Goal: Information Seeking & Learning: Learn about a topic

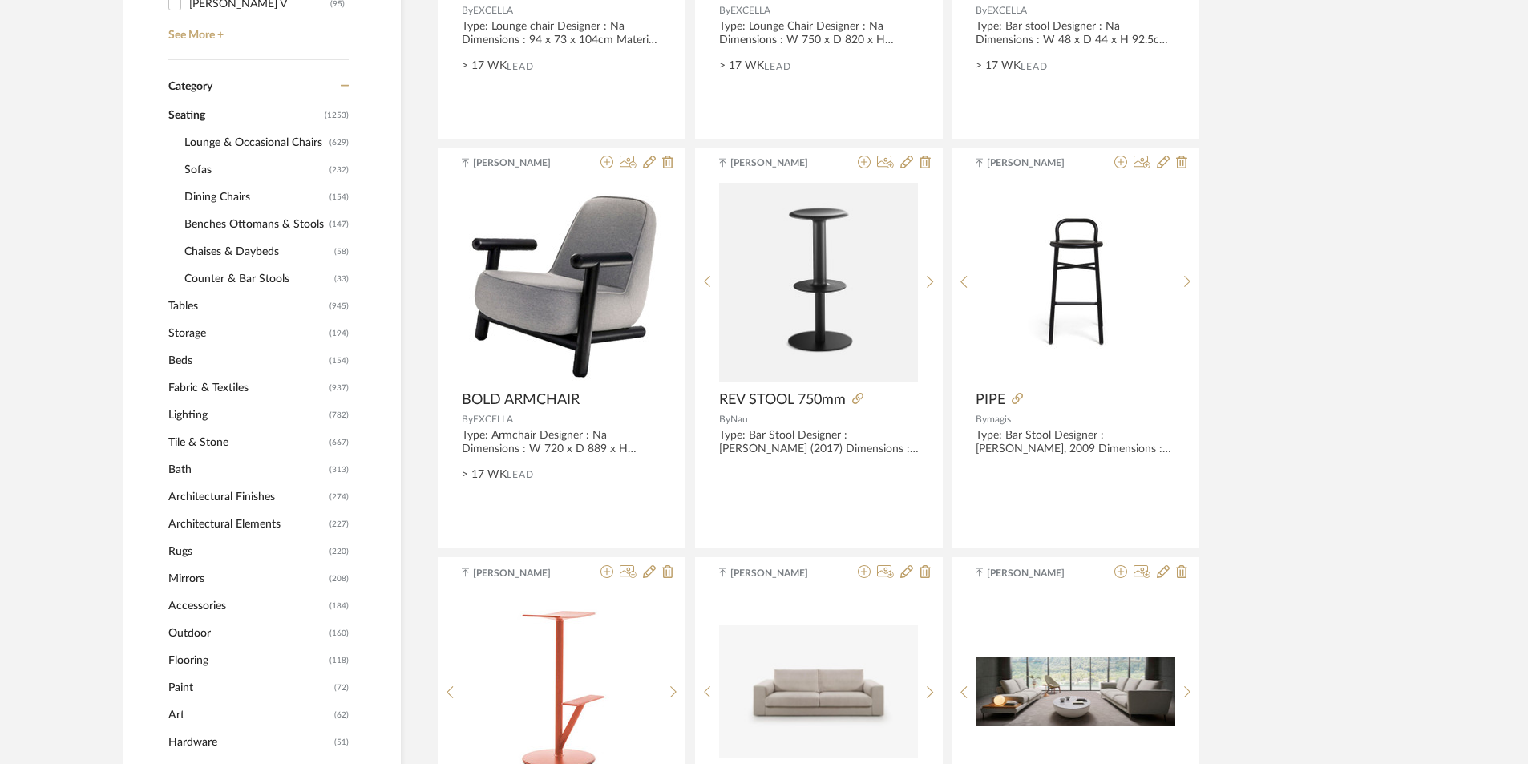
scroll to position [641, 0]
click at [187, 418] on span "Lighting" at bounding box center [246, 414] width 157 height 27
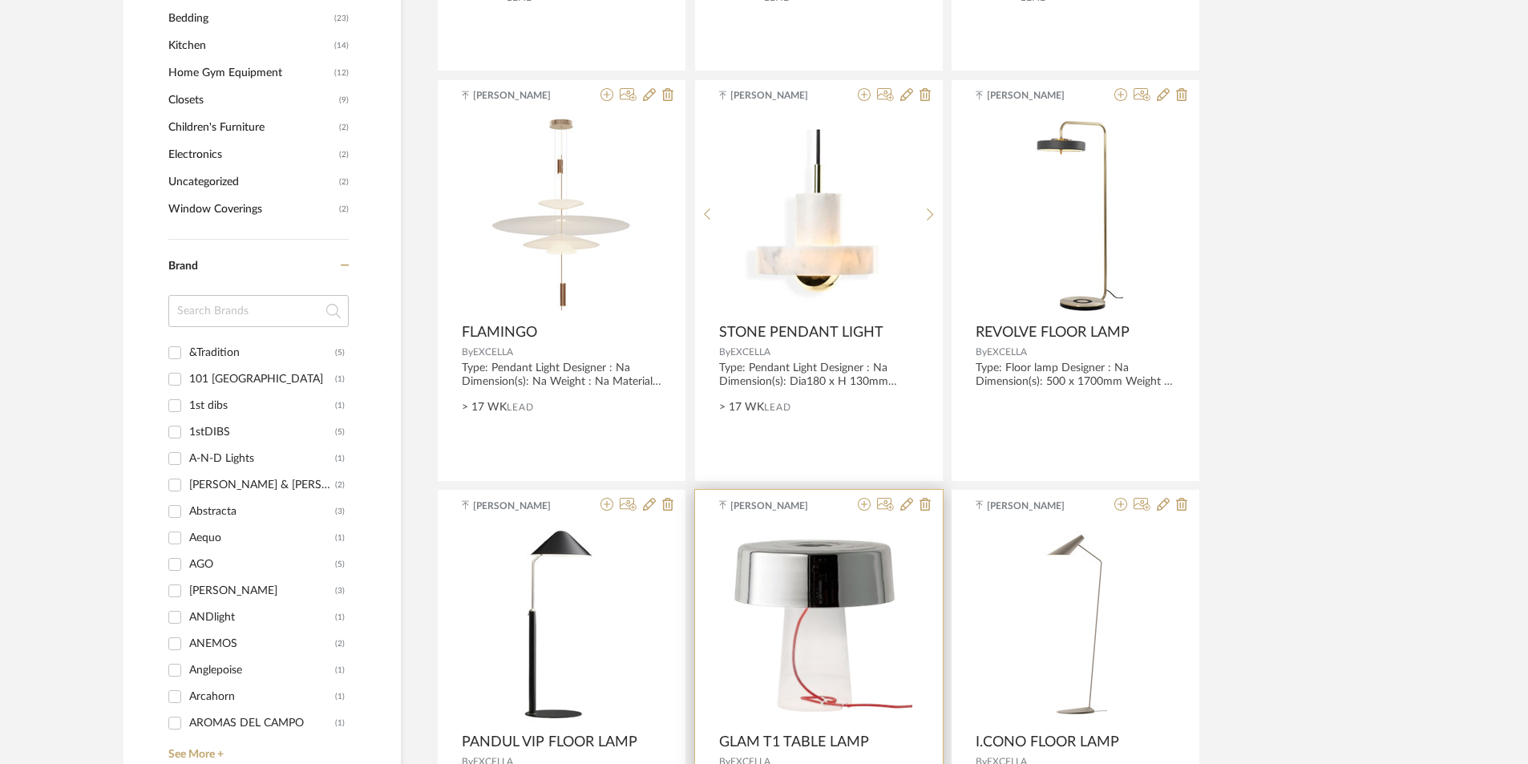
scroll to position [1523, 0]
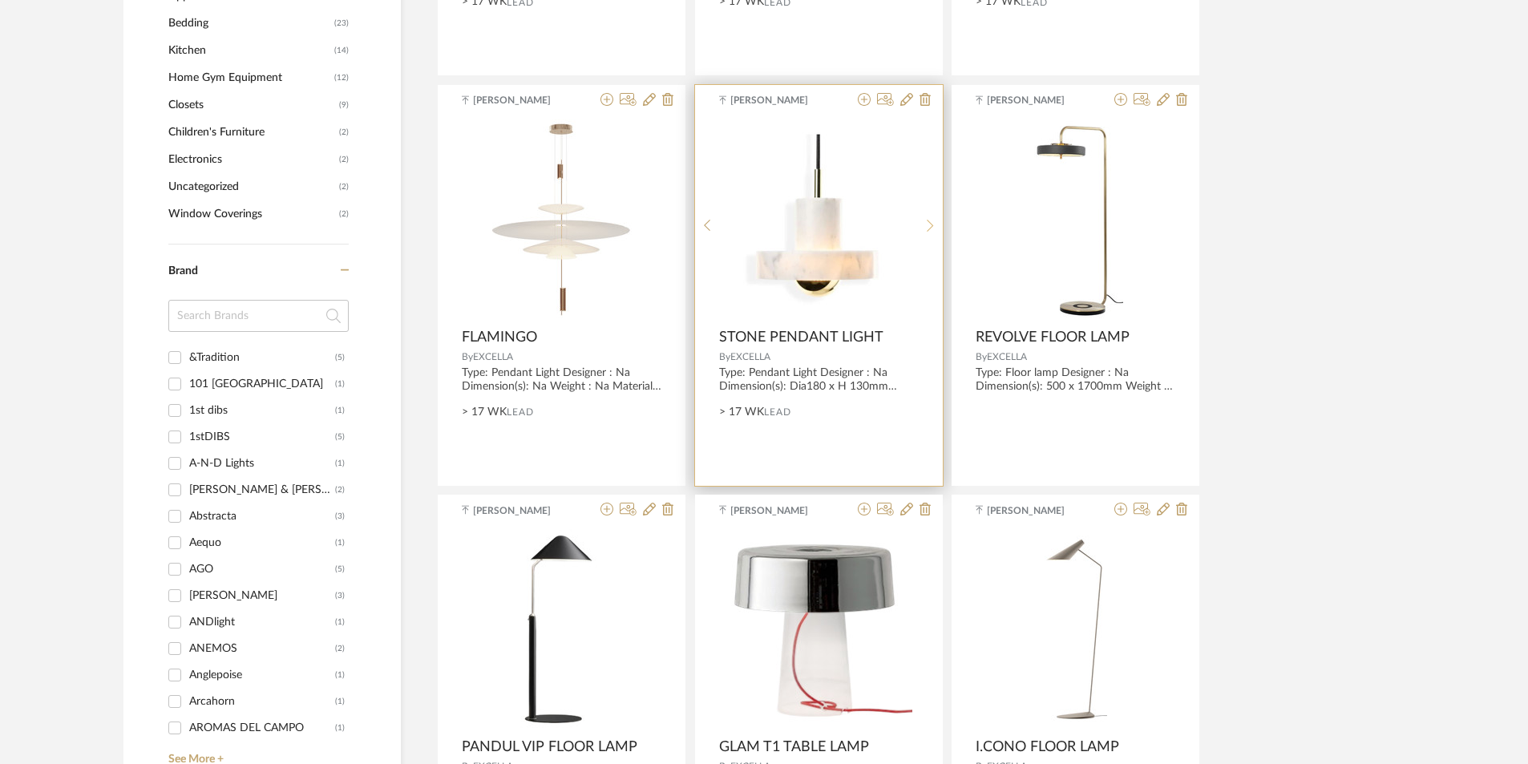
click at [926, 222] on sr-next-btn at bounding box center [930, 226] width 25 height 14
click at [927, 230] on icon at bounding box center [930, 226] width 7 height 14
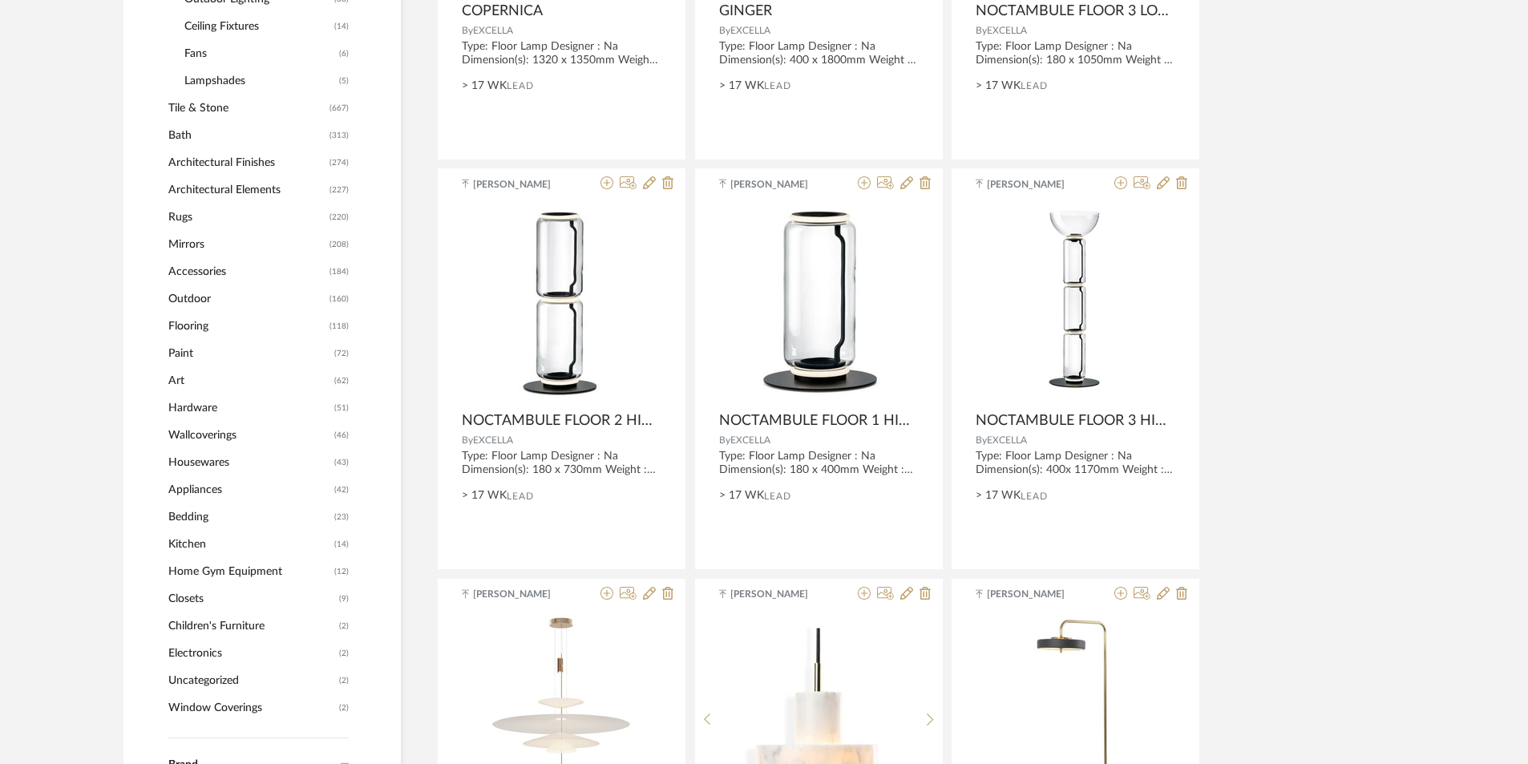
scroll to position [481, 0]
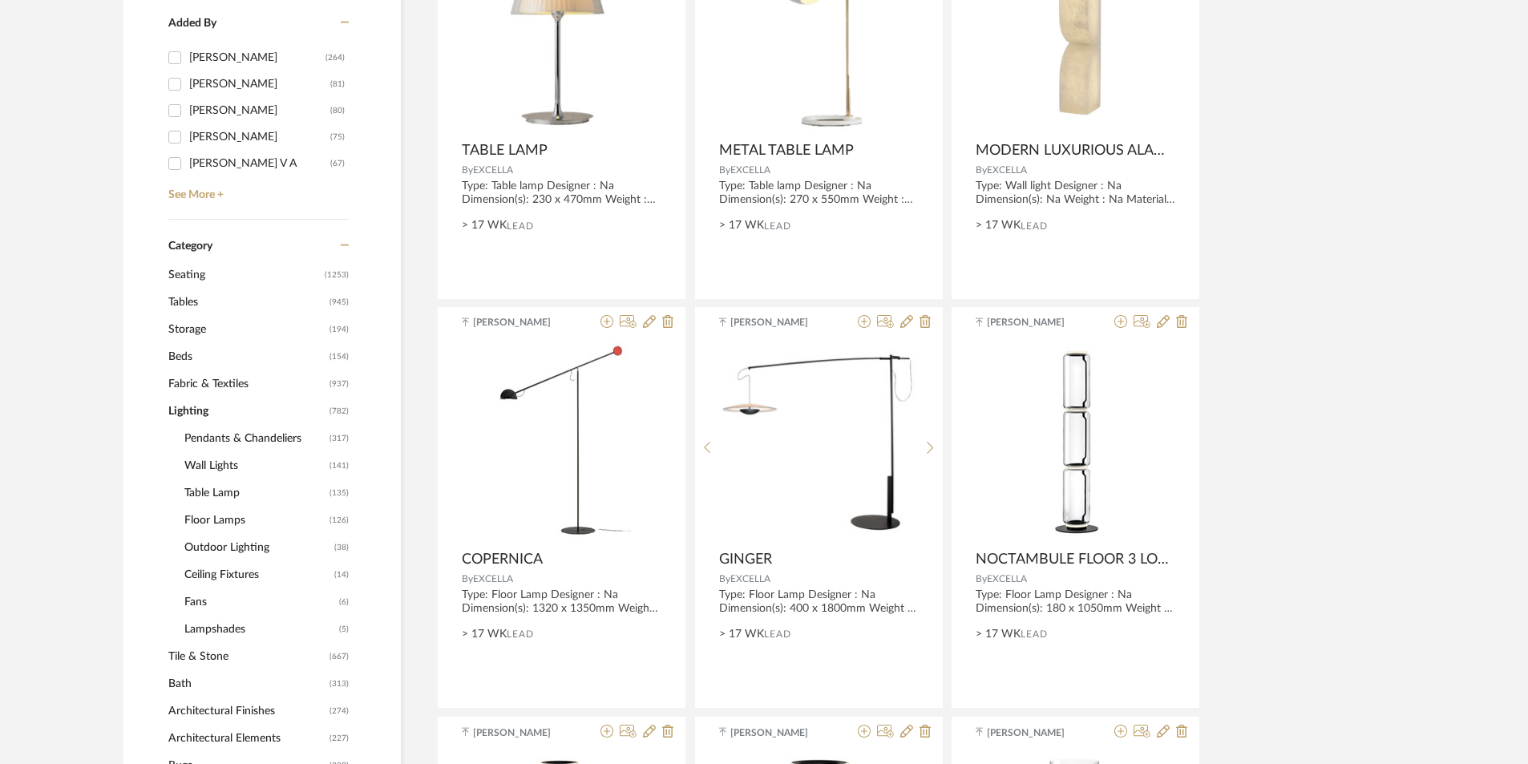
click at [227, 522] on span "Floor Lamps" at bounding box center [254, 520] width 141 height 27
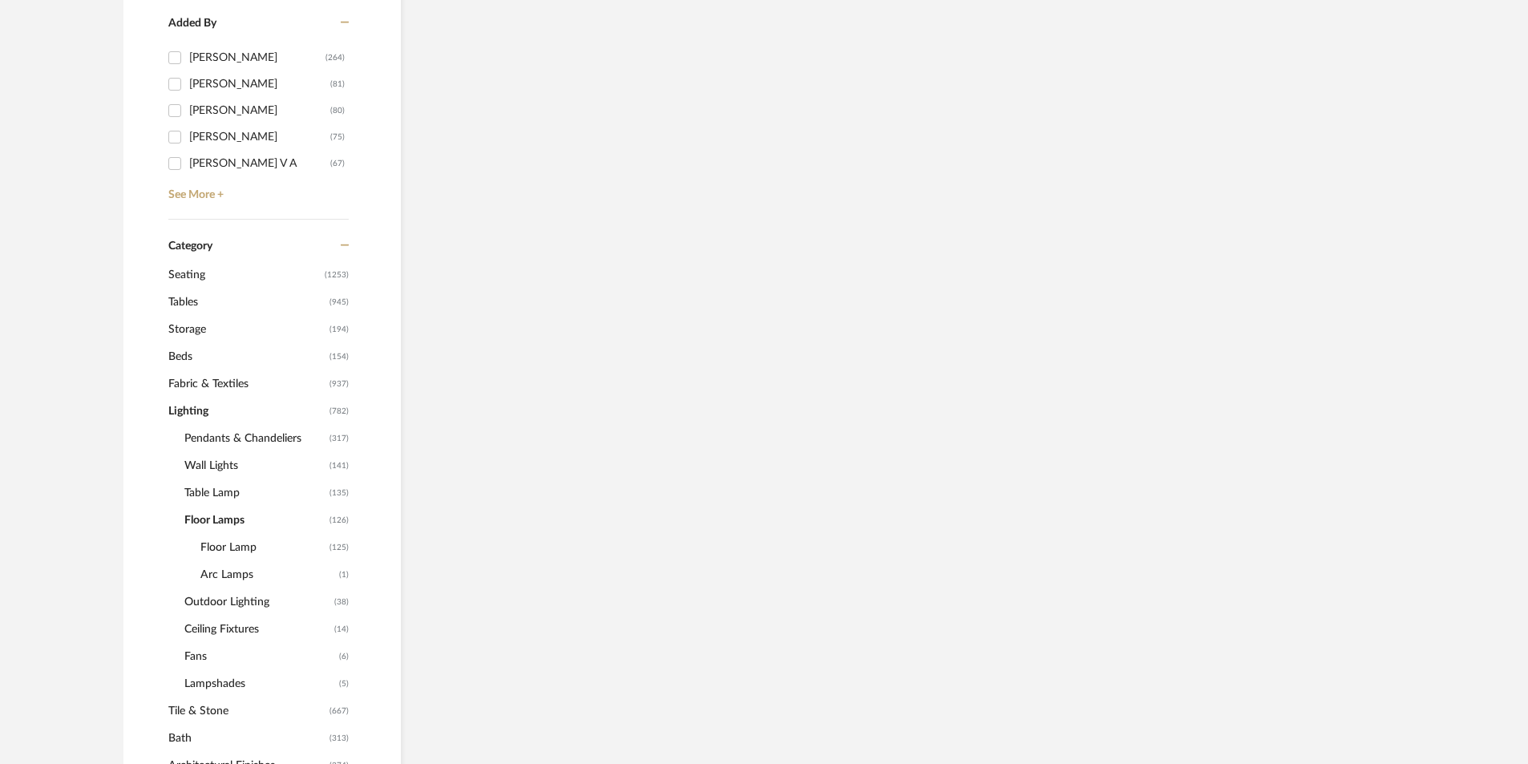
click at [226, 554] on span "Floor Lamp" at bounding box center [262, 547] width 125 height 27
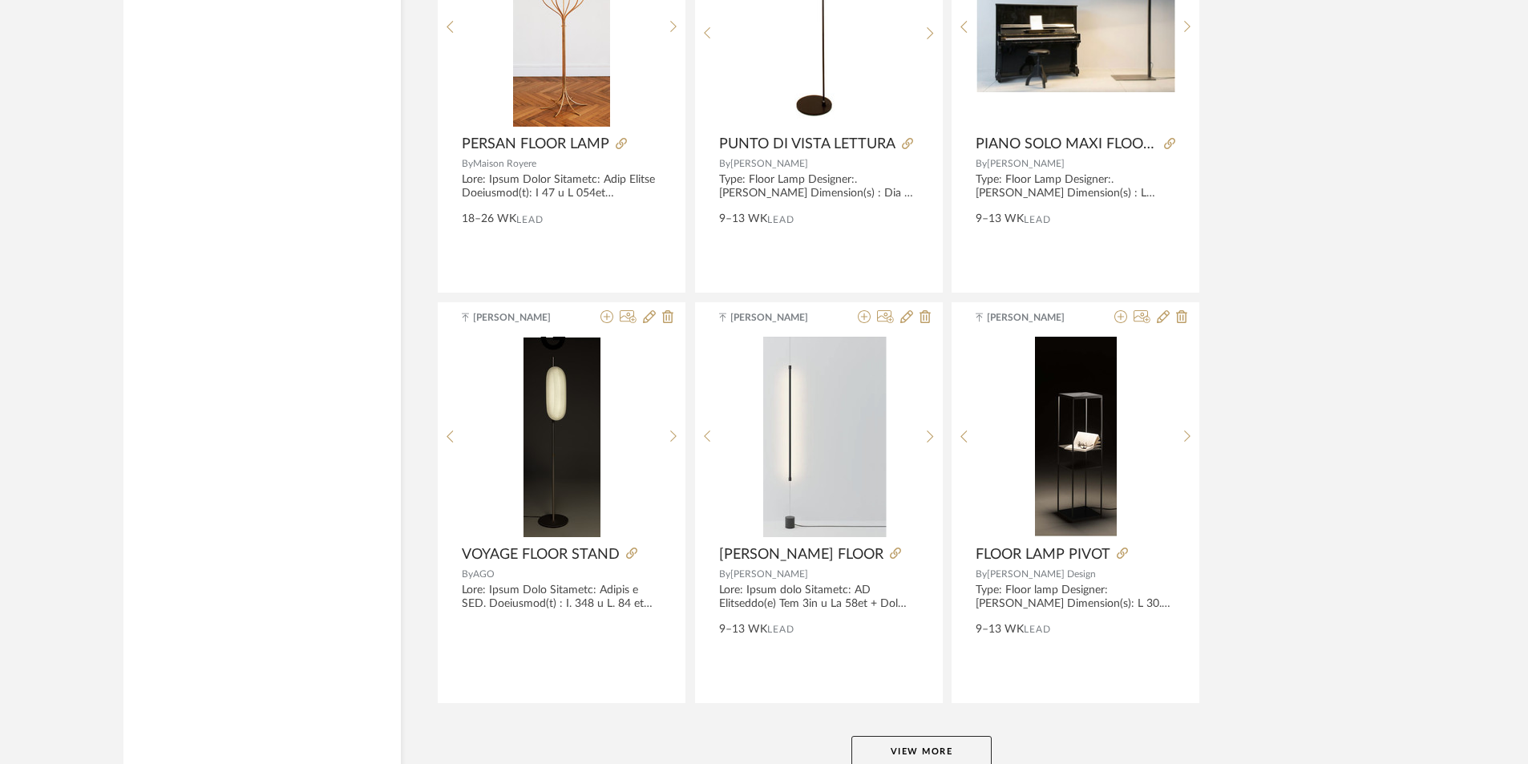
scroll to position [4696, 0]
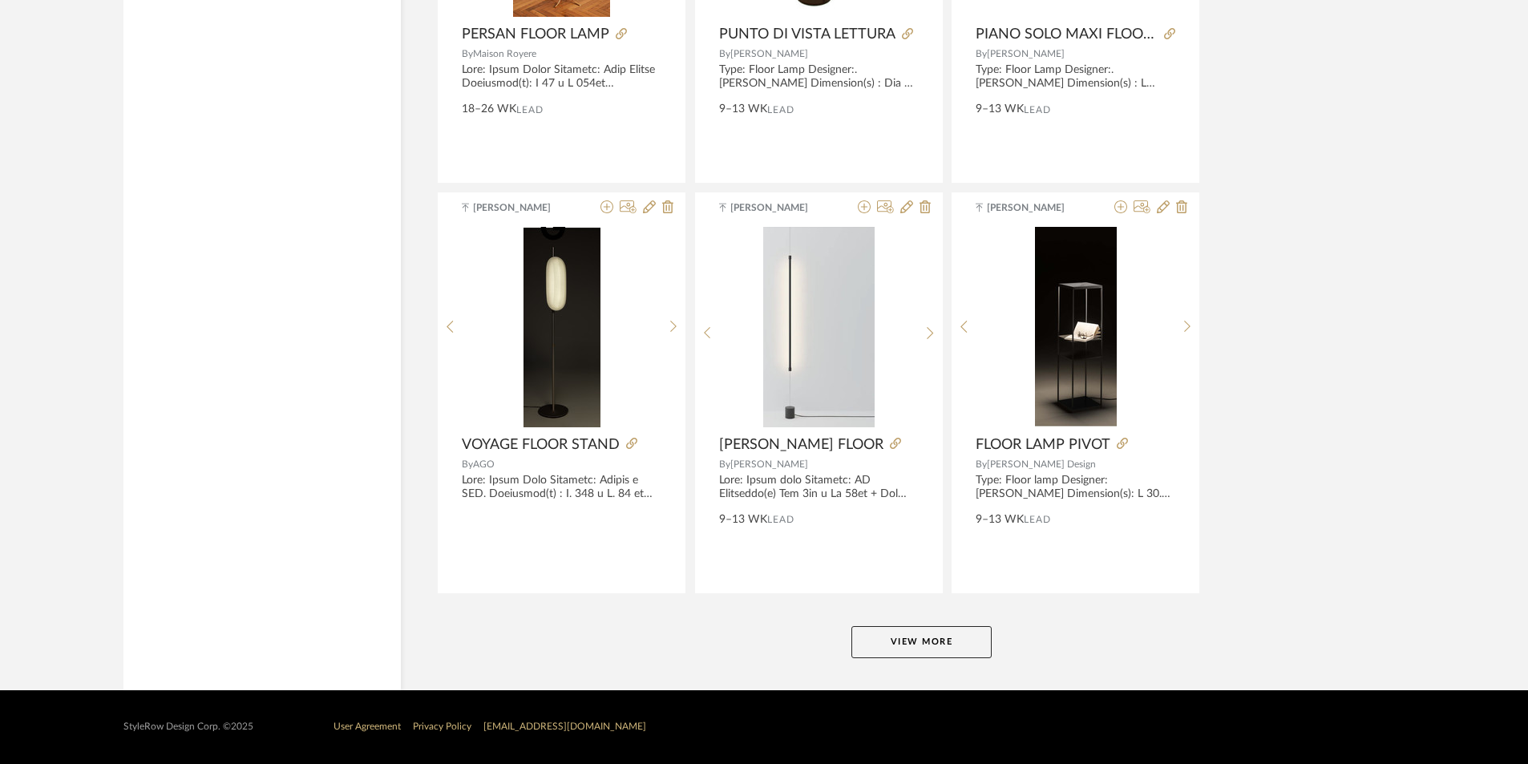
click at [913, 654] on button "View More" at bounding box center [921, 642] width 140 height 32
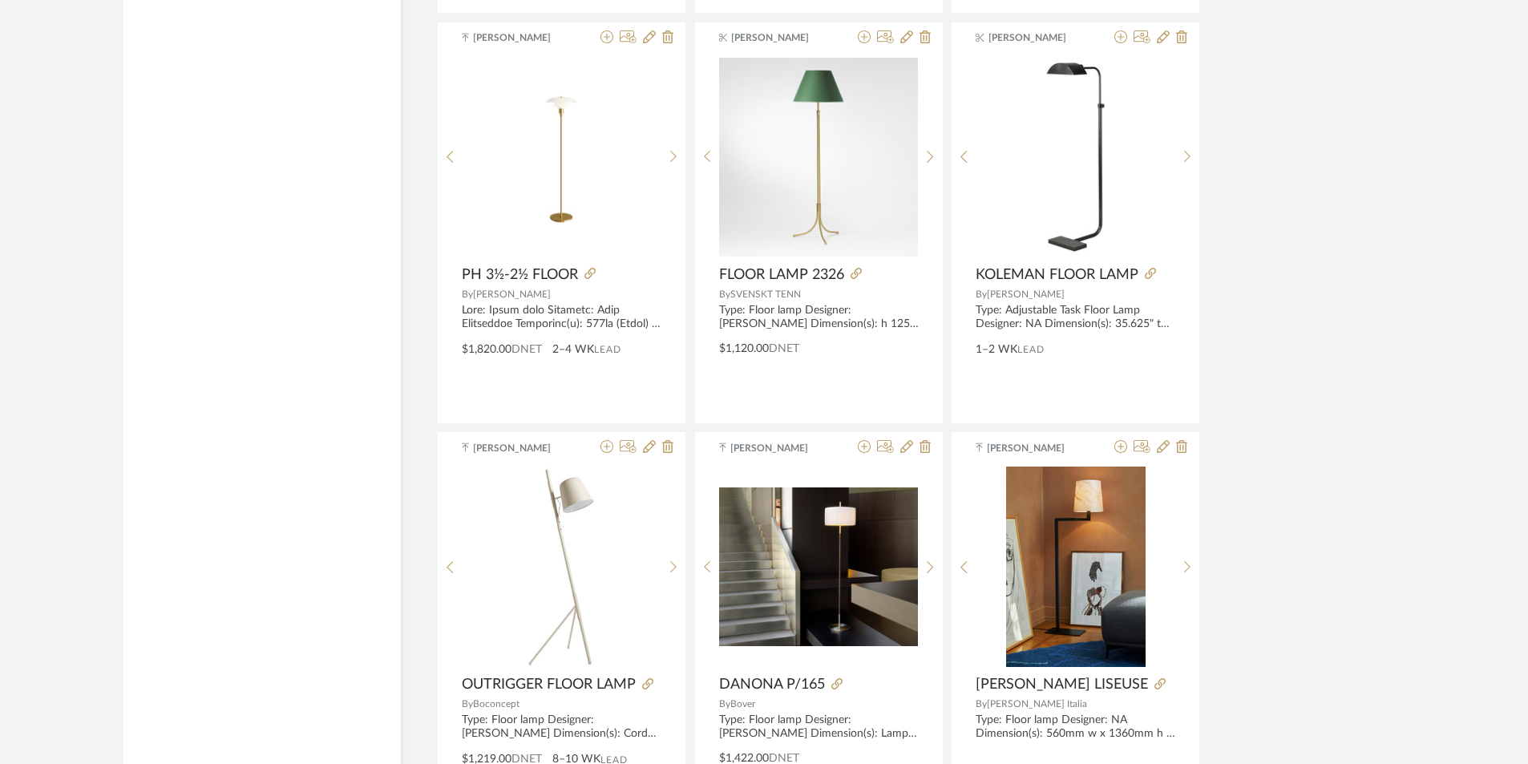
scroll to position [7341, 0]
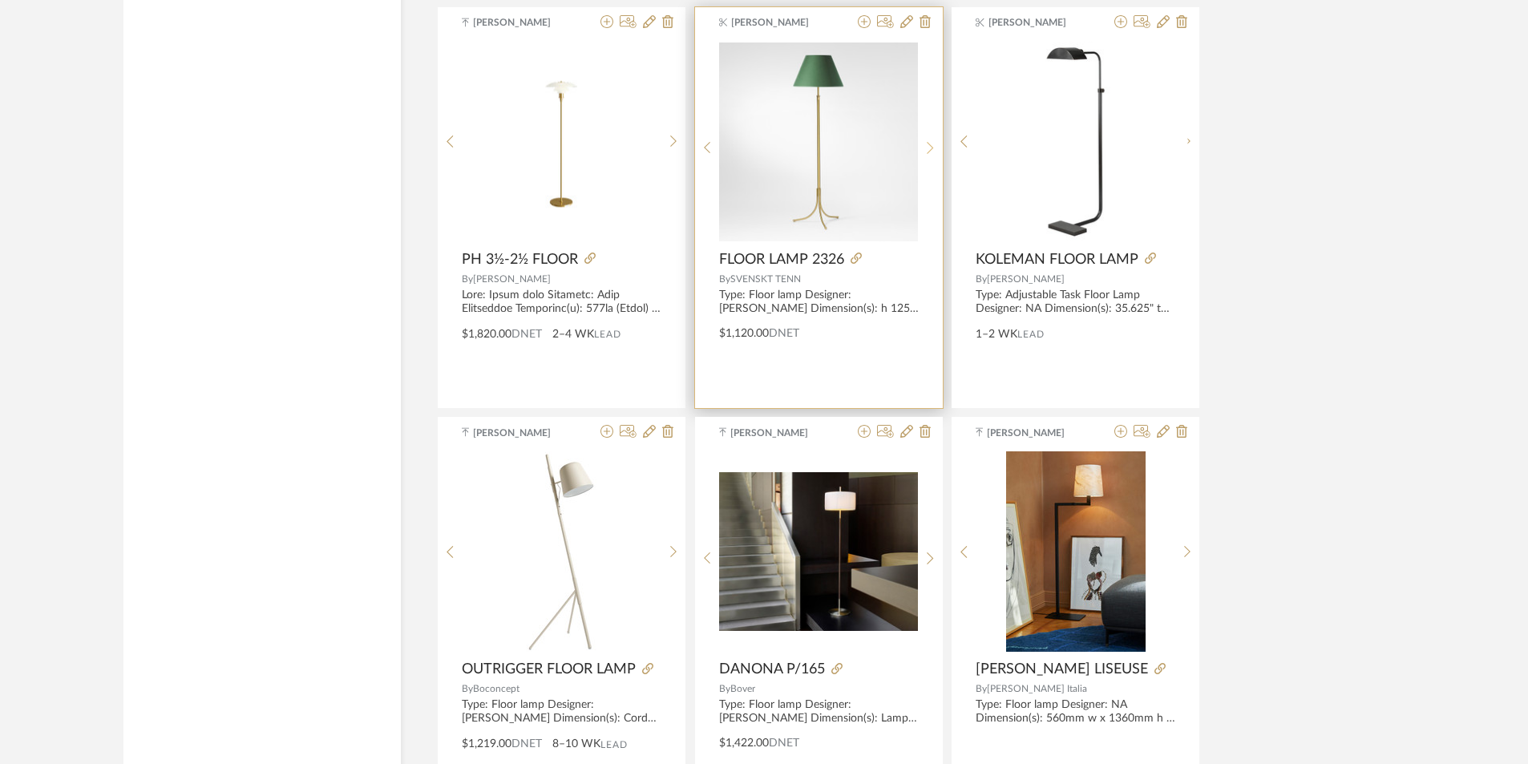
click at [932, 141] on icon at bounding box center [930, 148] width 7 height 14
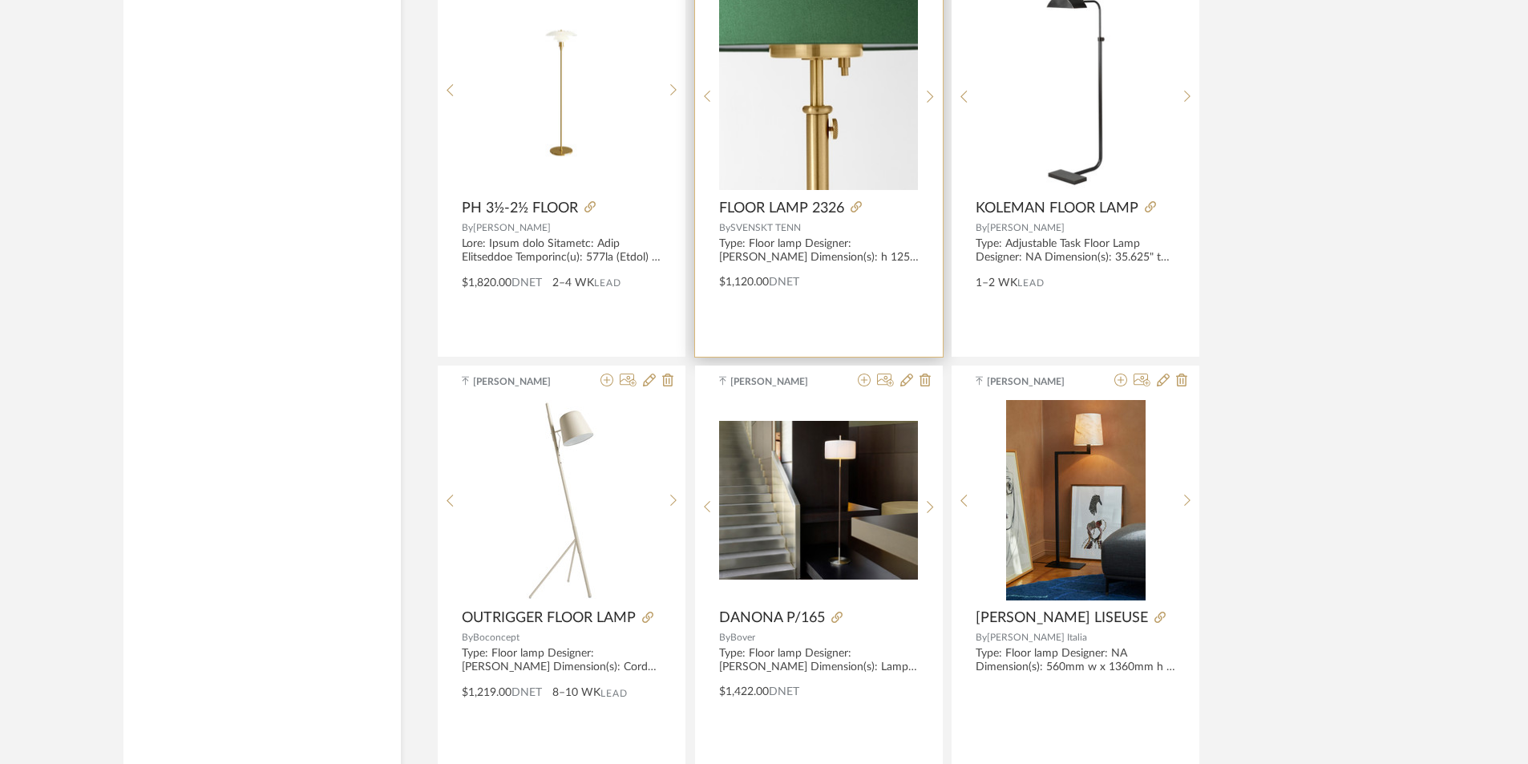
scroll to position [7421, 0]
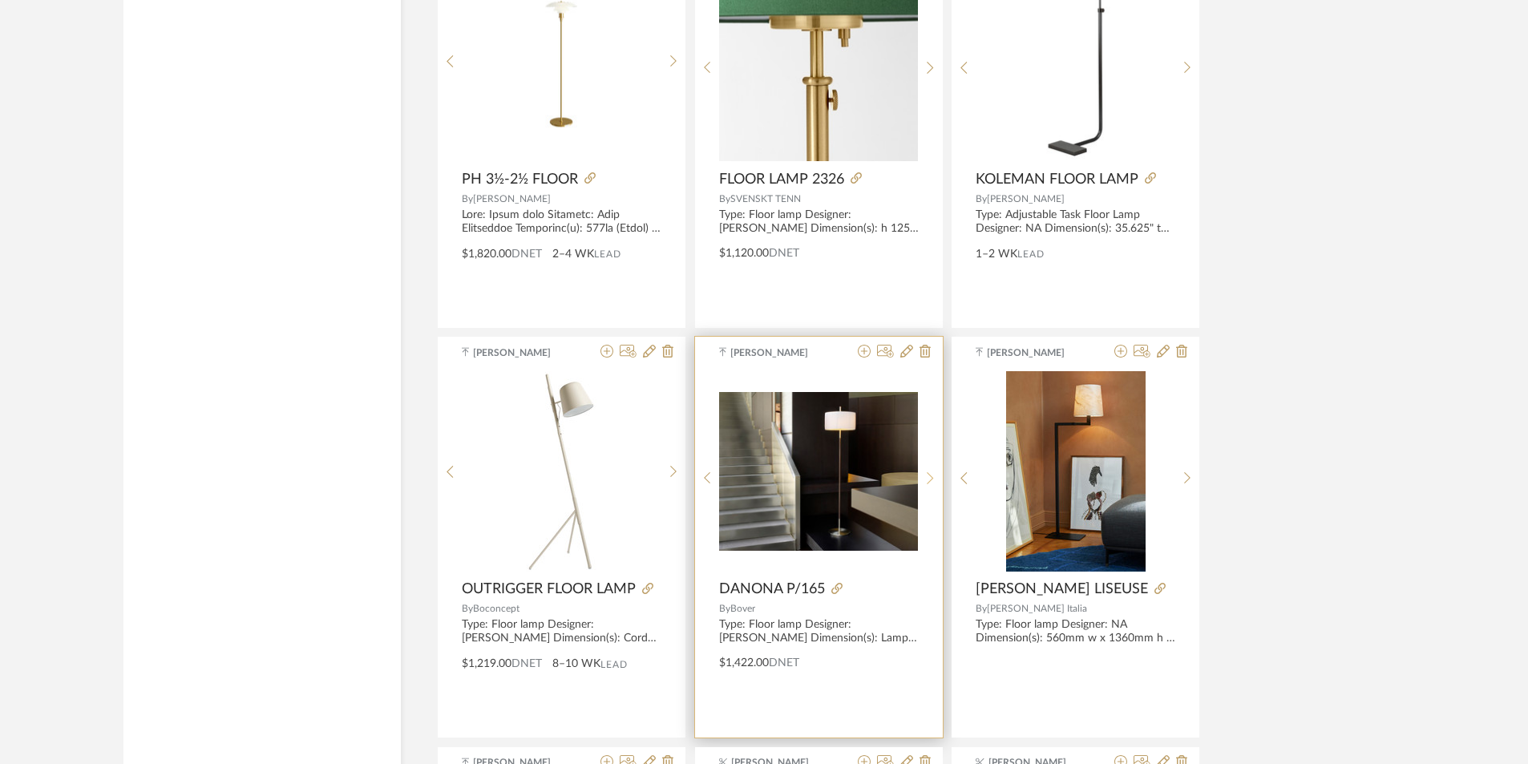
click at [936, 480] on sr-next-btn at bounding box center [930, 478] width 25 height 14
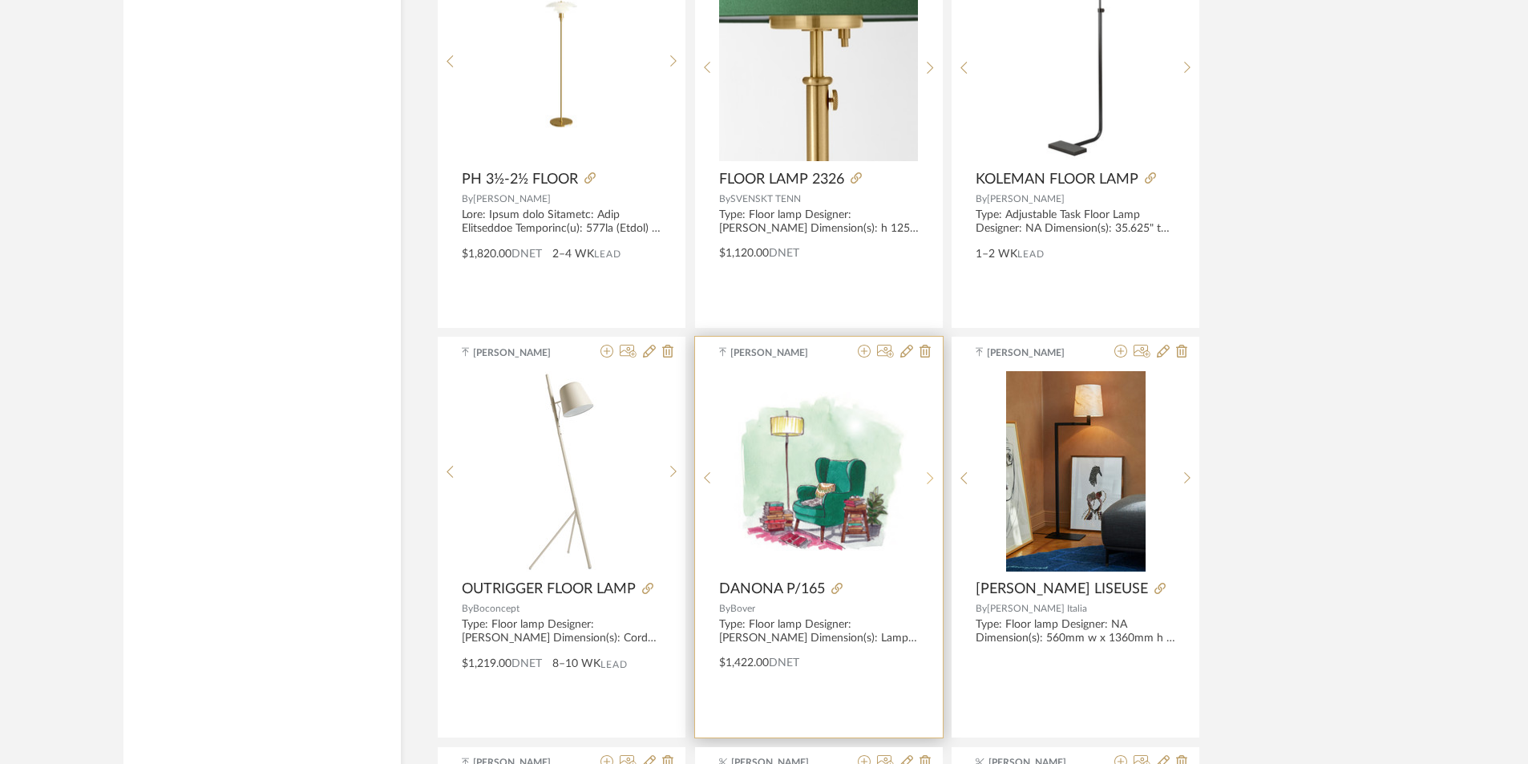
click at [936, 480] on sr-next-btn at bounding box center [930, 478] width 25 height 14
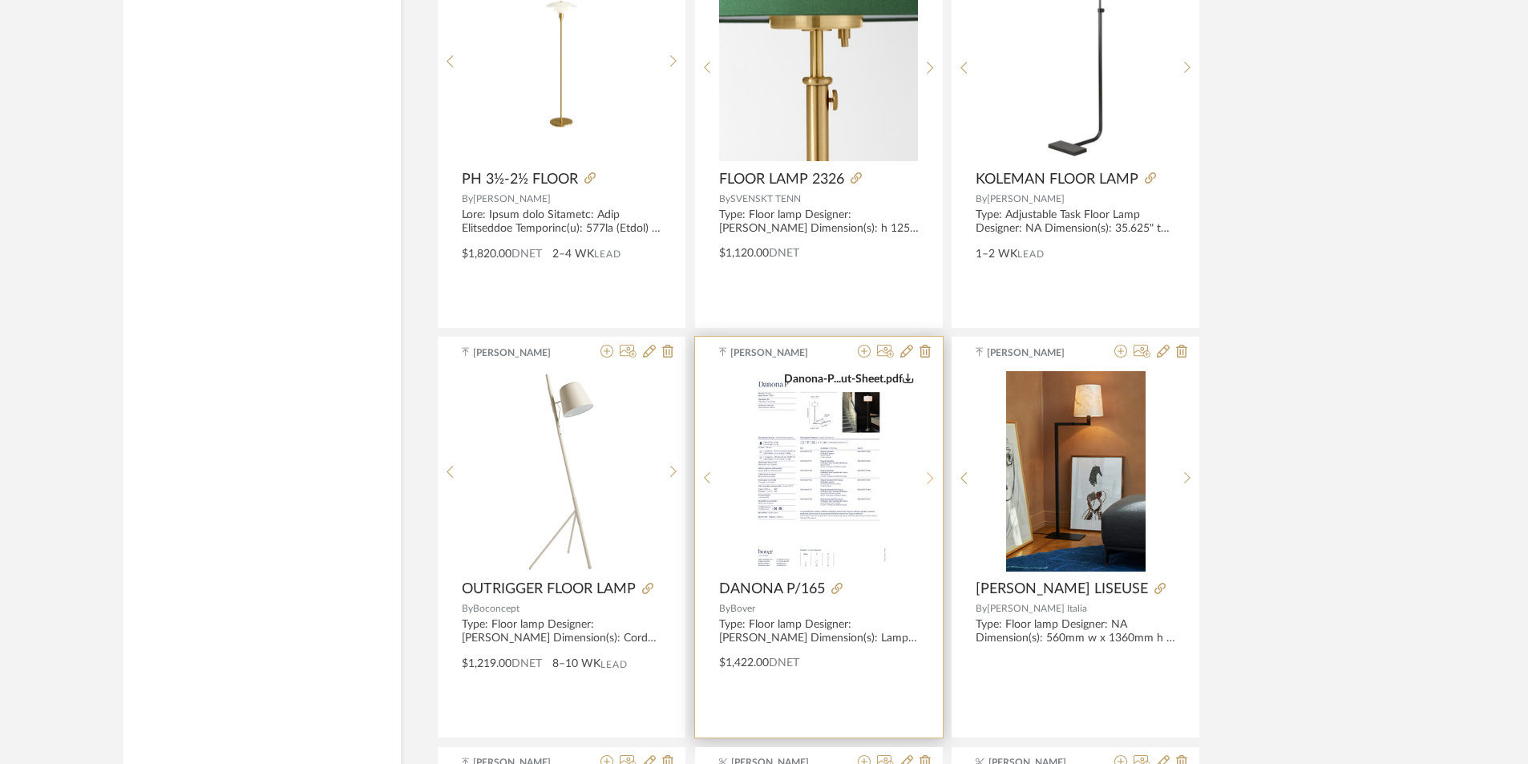
click at [936, 480] on sr-next-btn at bounding box center [930, 478] width 25 height 14
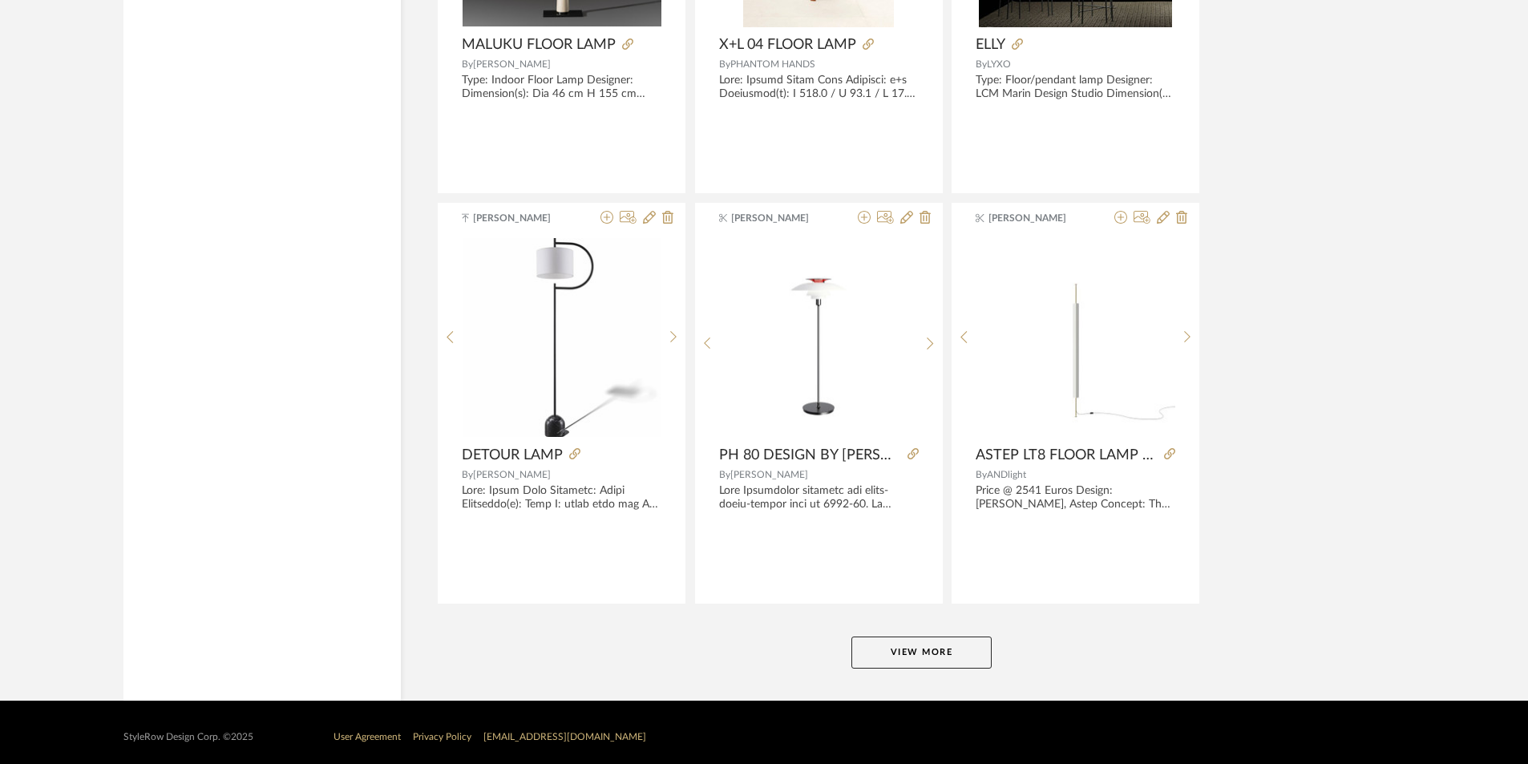
scroll to position [9616, 0]
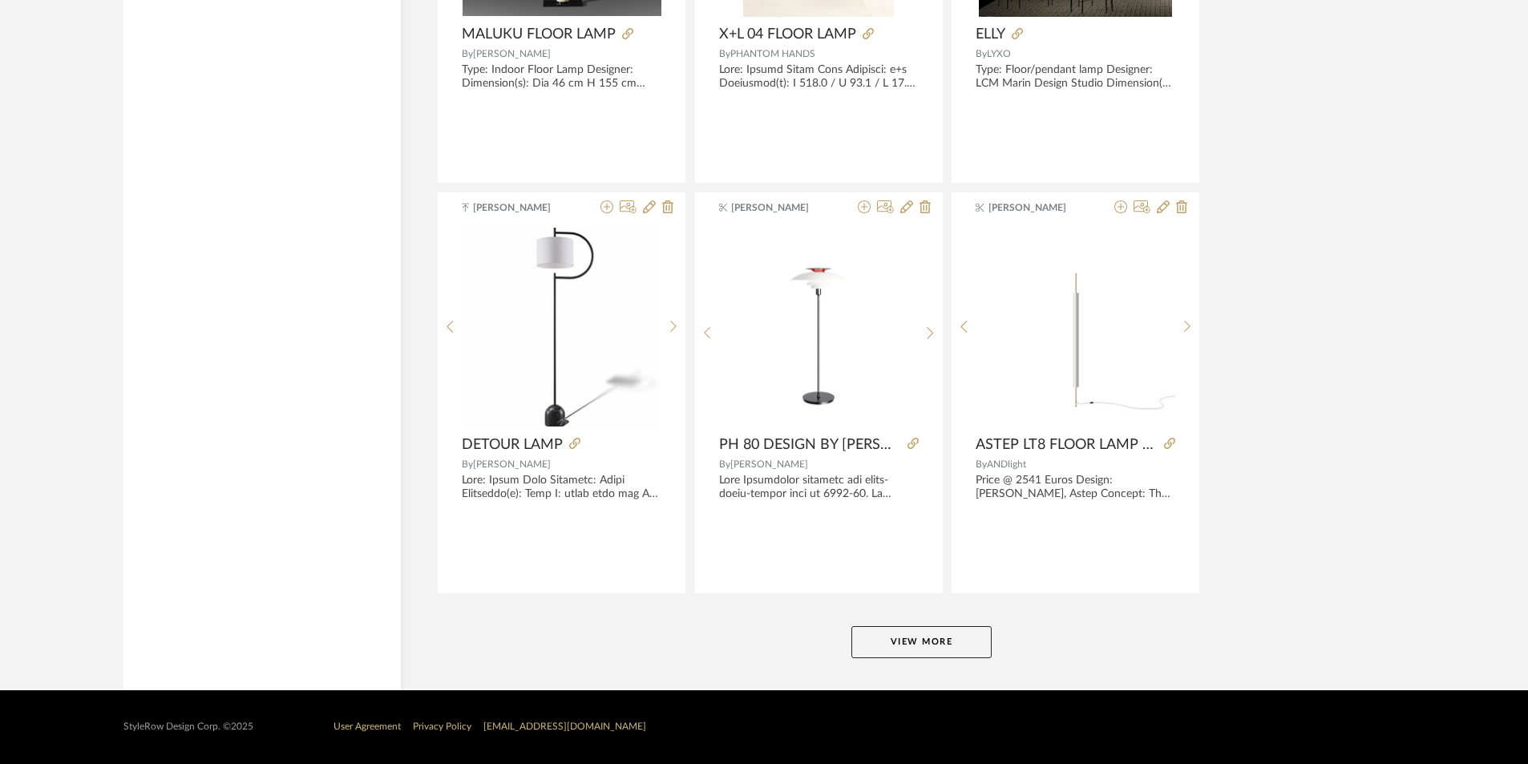
click at [929, 649] on button "View More" at bounding box center [921, 642] width 140 height 32
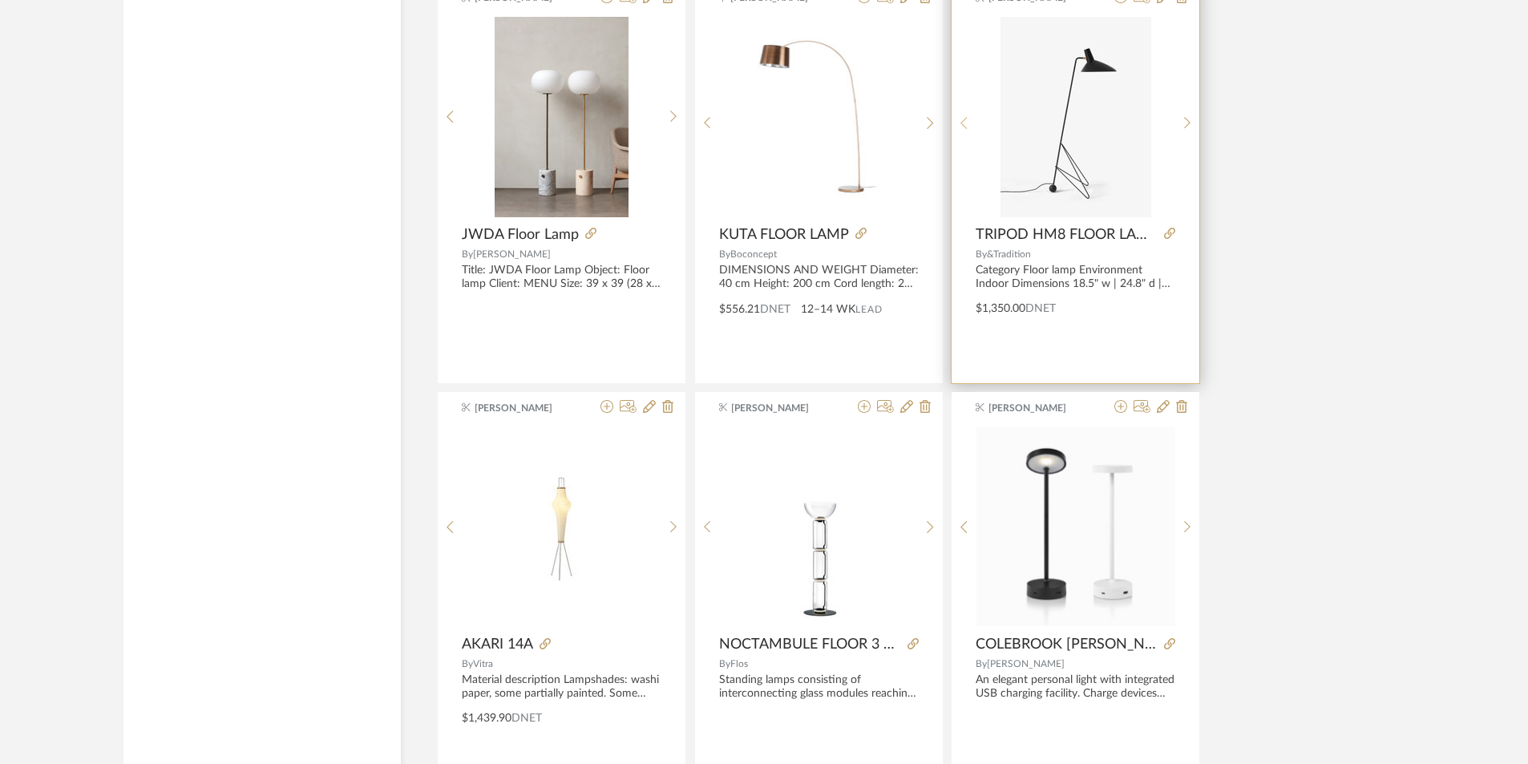
scroll to position [10674, 0]
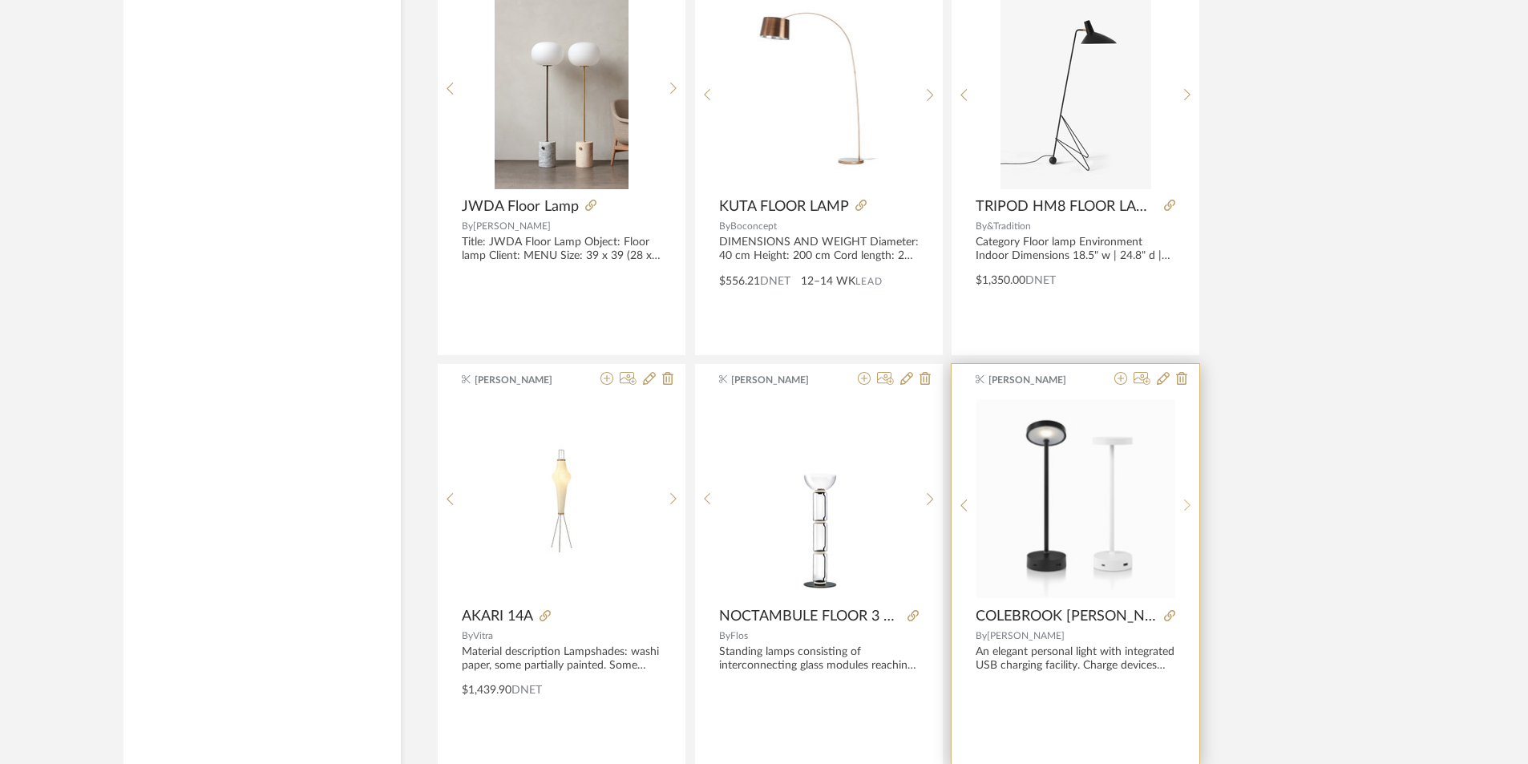
click at [1187, 510] on icon at bounding box center [1187, 506] width 7 height 14
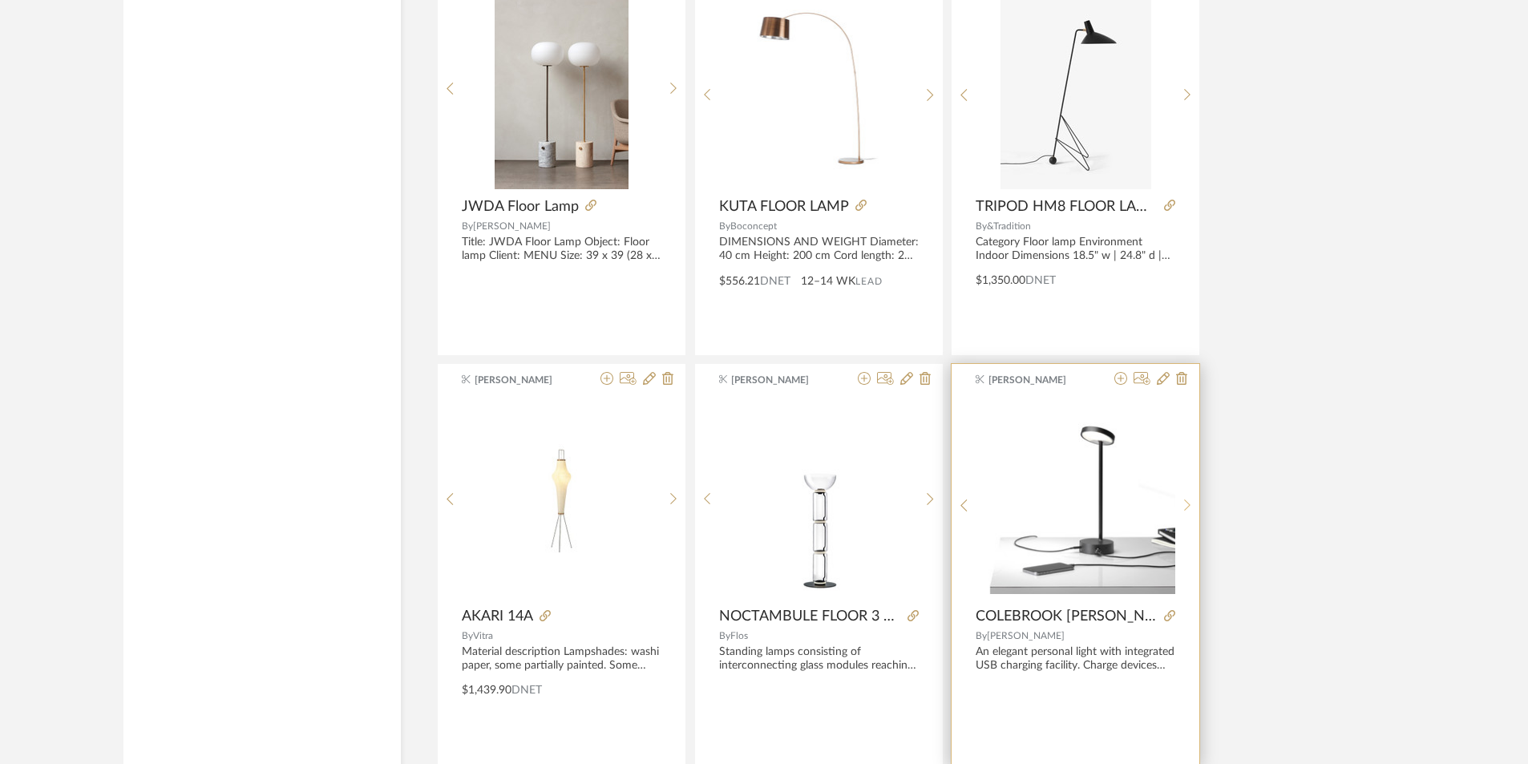
click at [1187, 510] on icon at bounding box center [1187, 506] width 7 height 14
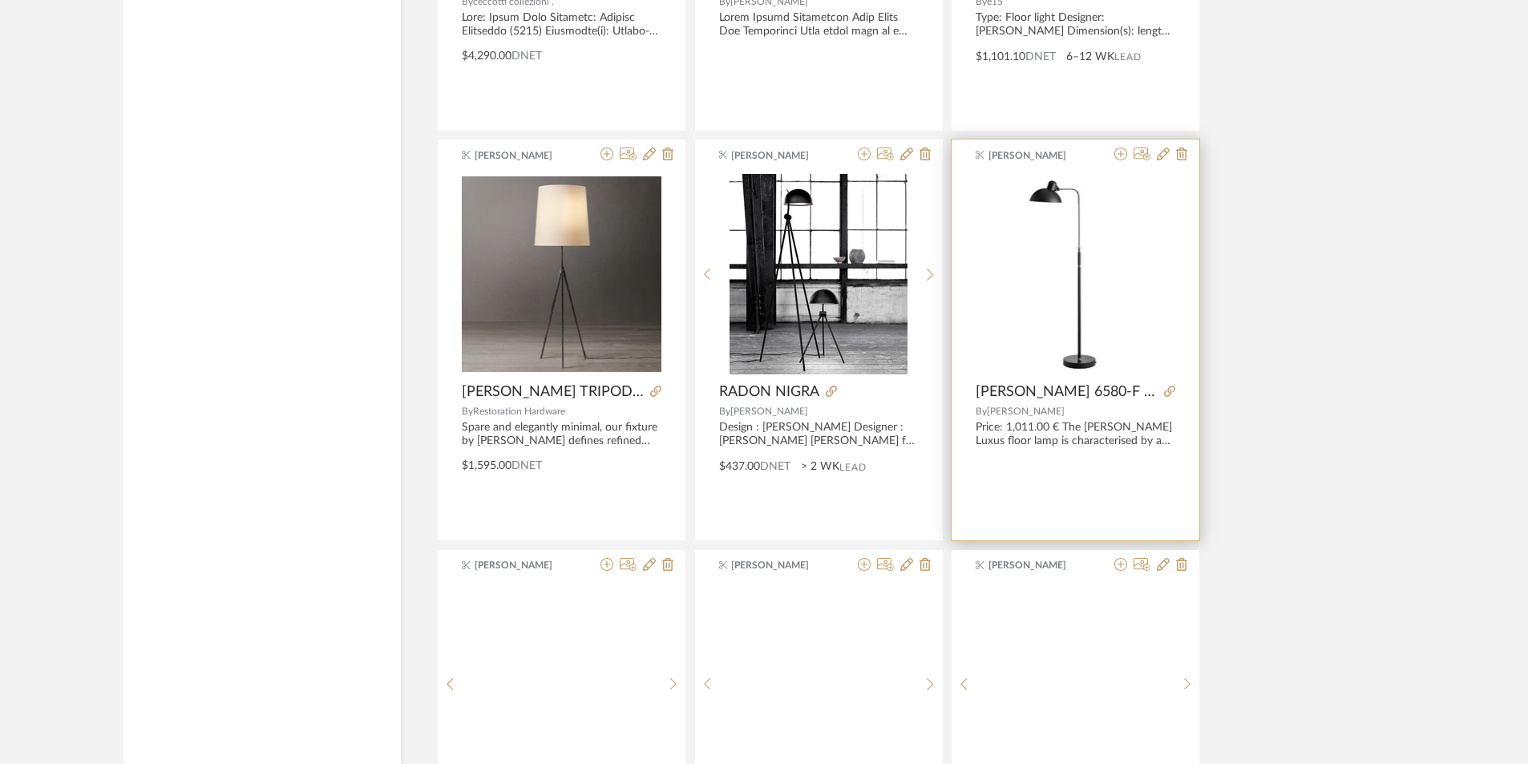
scroll to position [11877, 0]
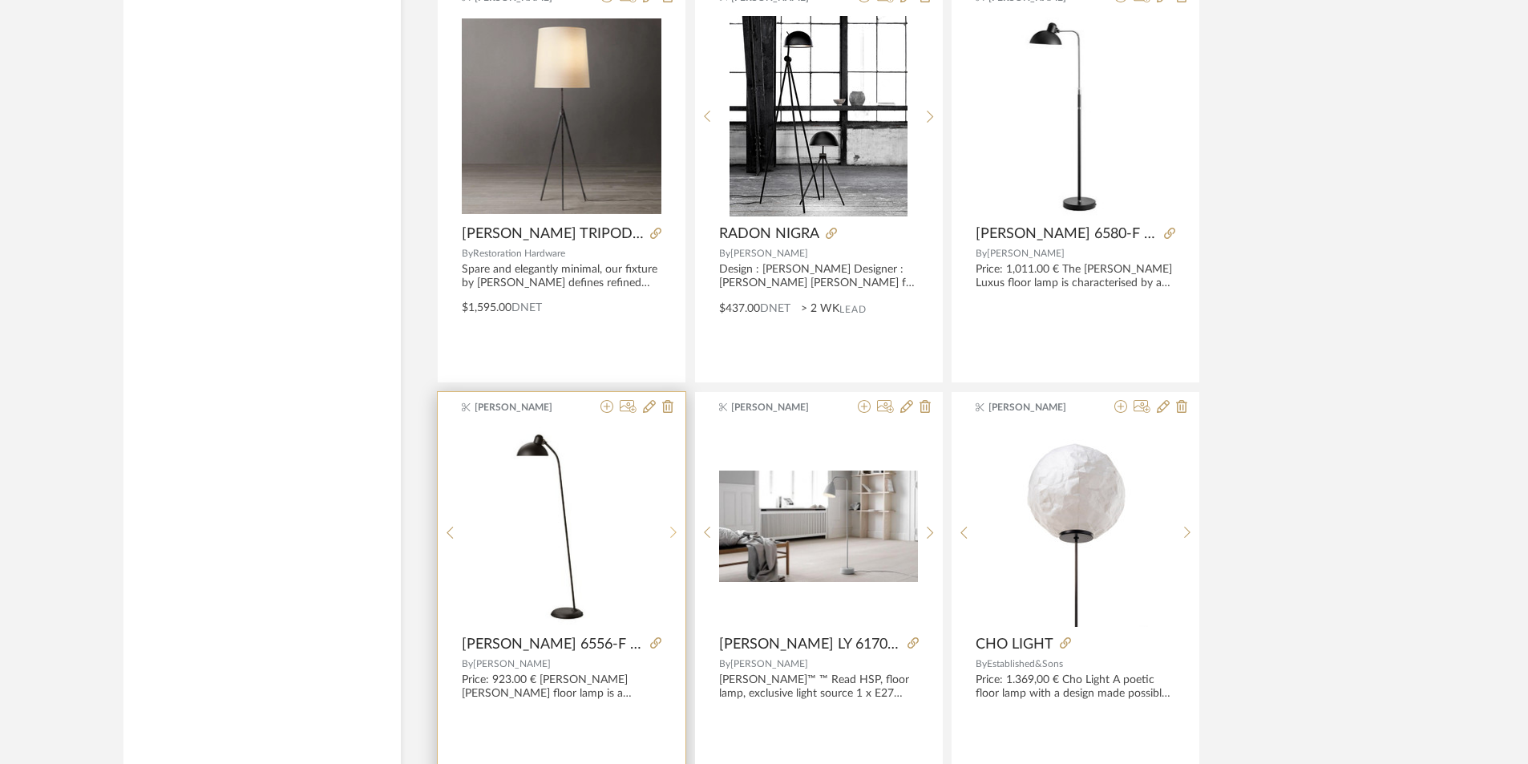
click at [674, 537] on icon at bounding box center [673, 533] width 7 height 14
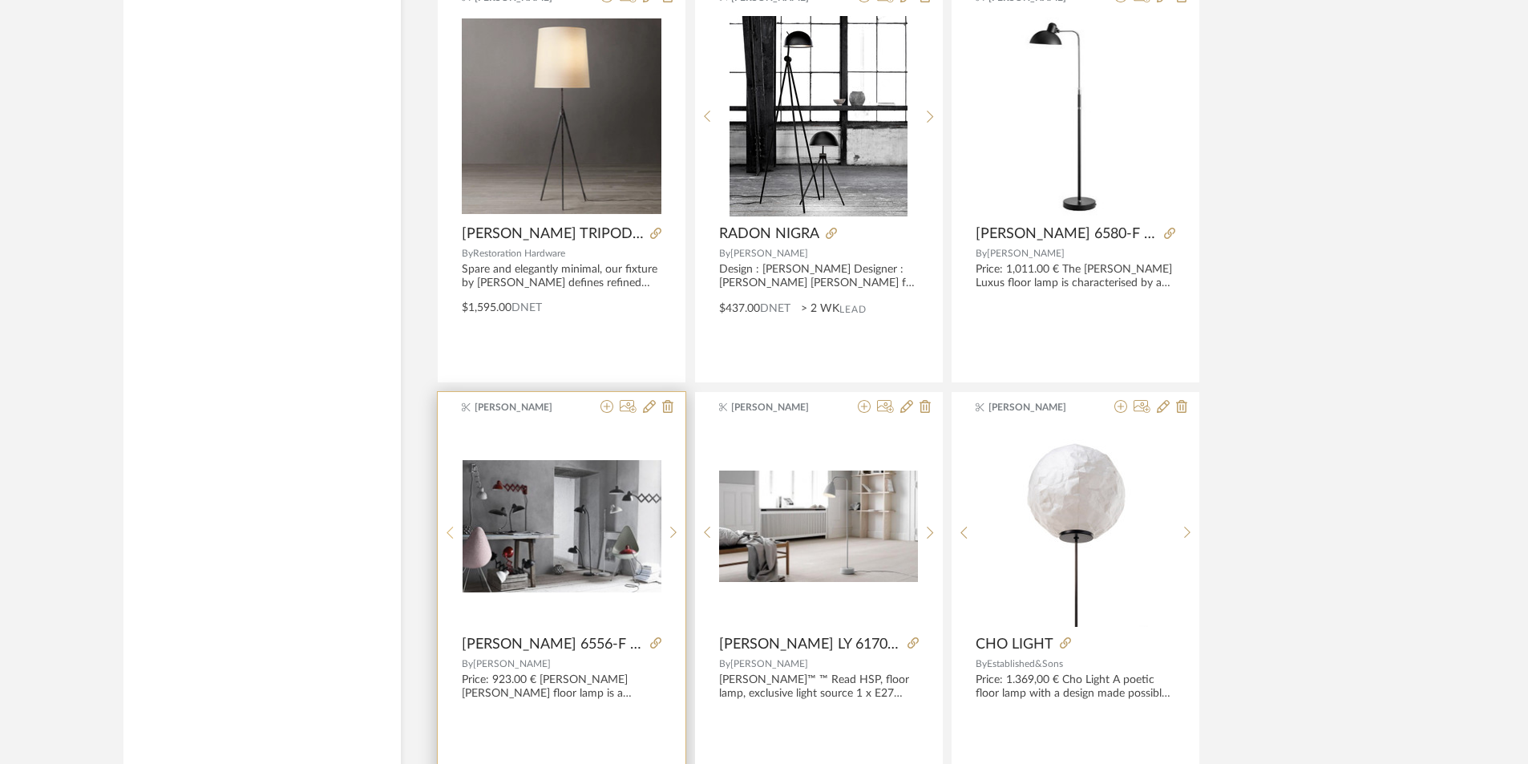
click at [446, 530] on icon at bounding box center [449, 533] width 7 height 14
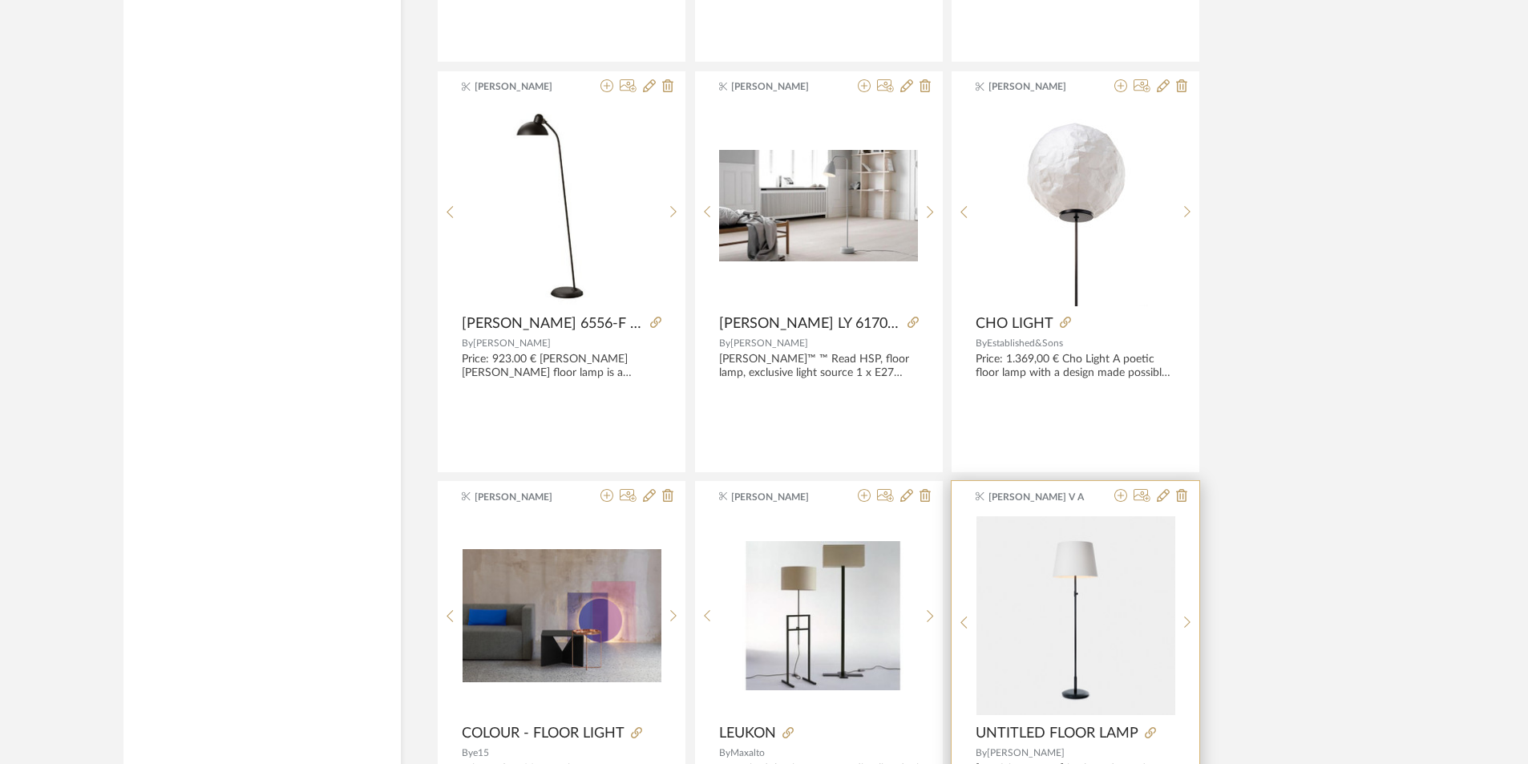
scroll to position [12358, 0]
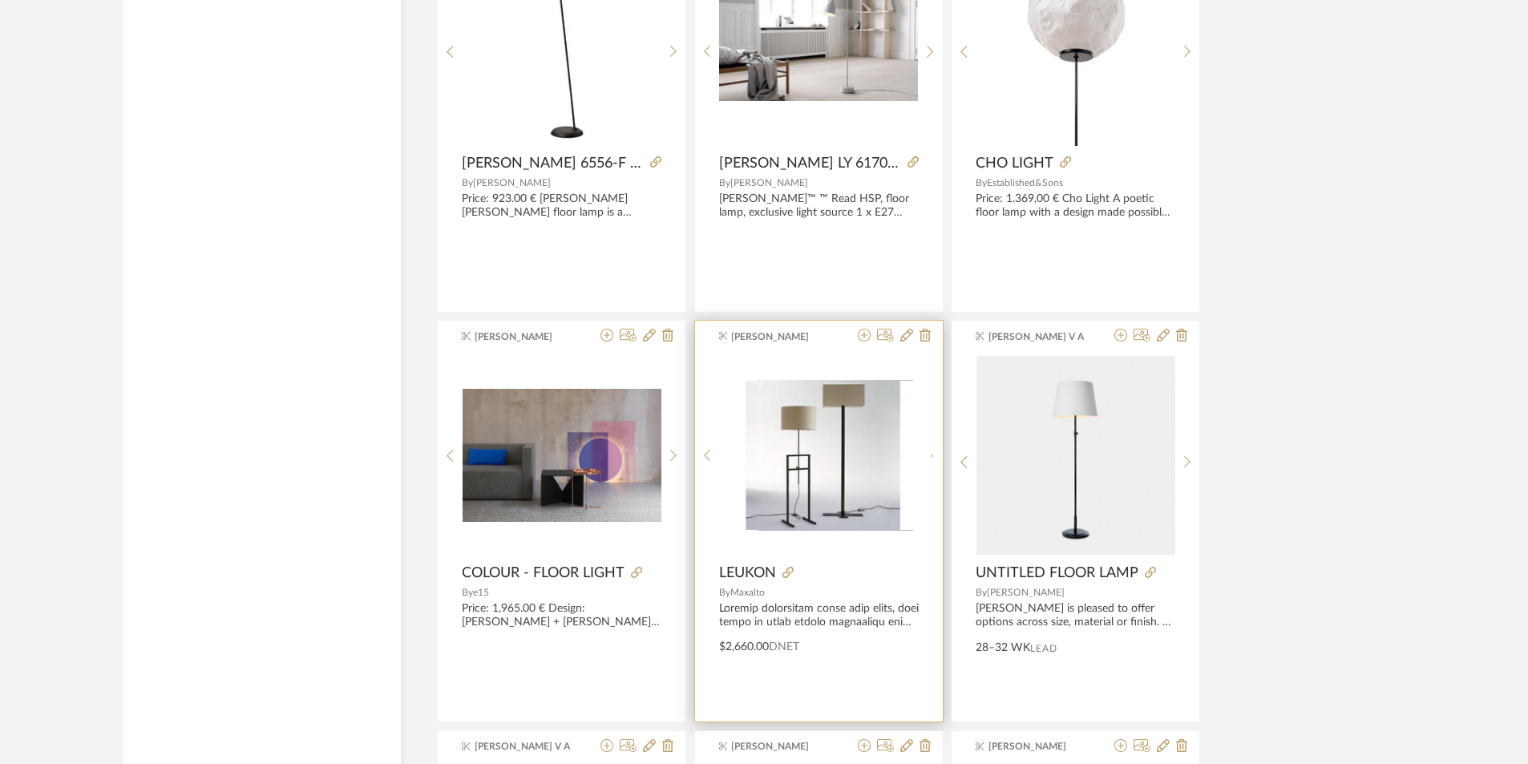
click at [935, 461] on sr-next-btn at bounding box center [930, 456] width 25 height 14
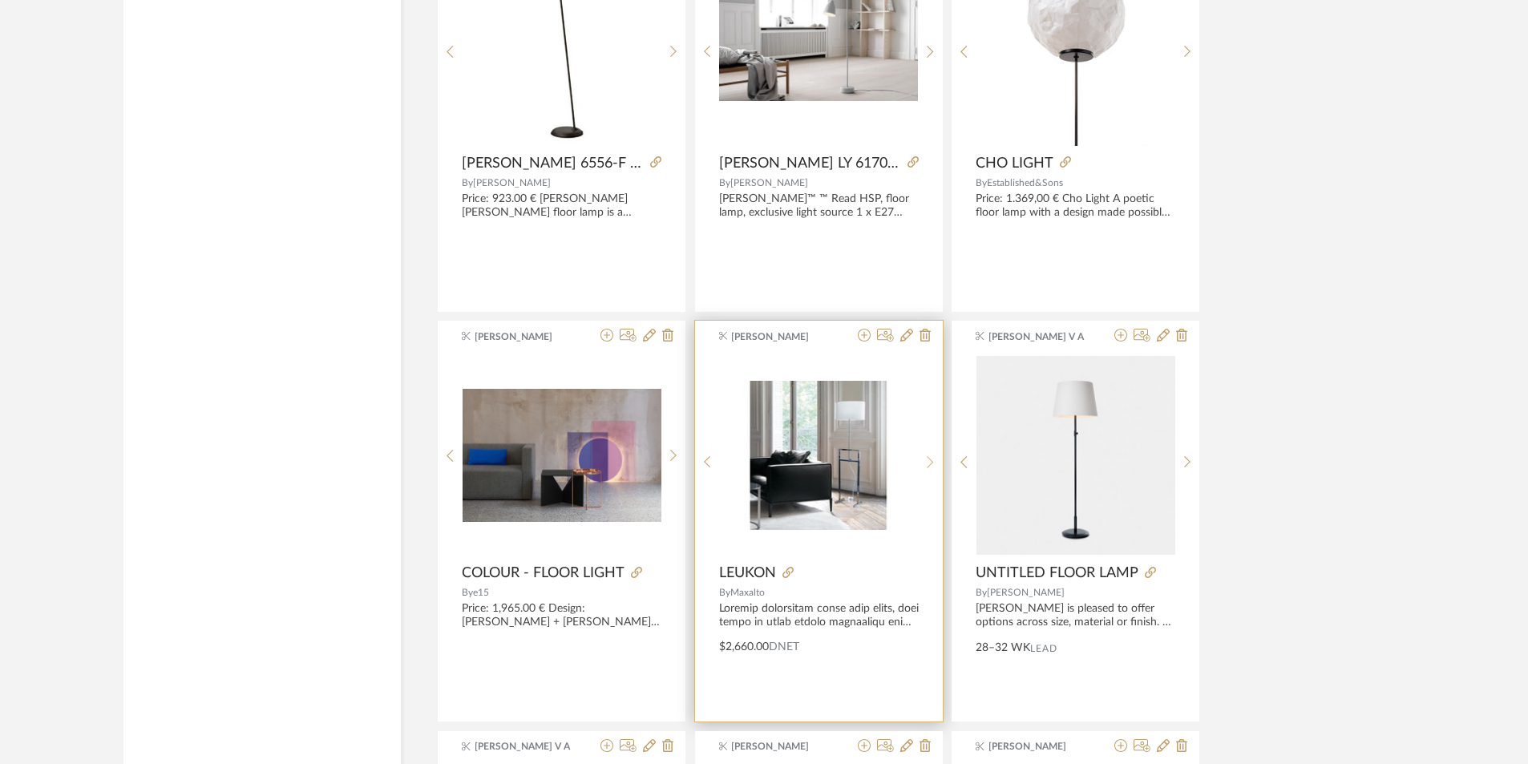
click at [935, 461] on sr-next-btn at bounding box center [930, 462] width 25 height 14
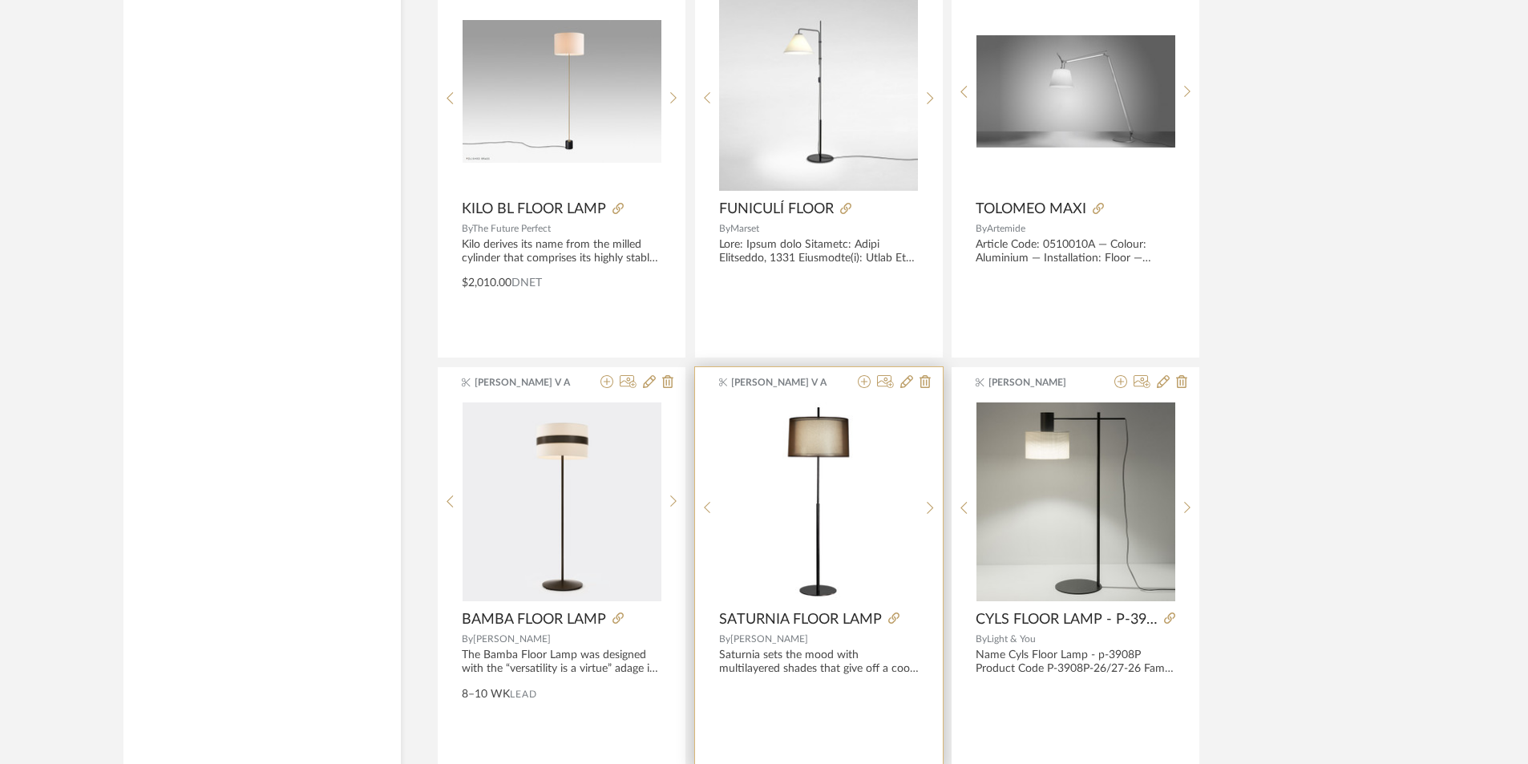
scroll to position [13560, 0]
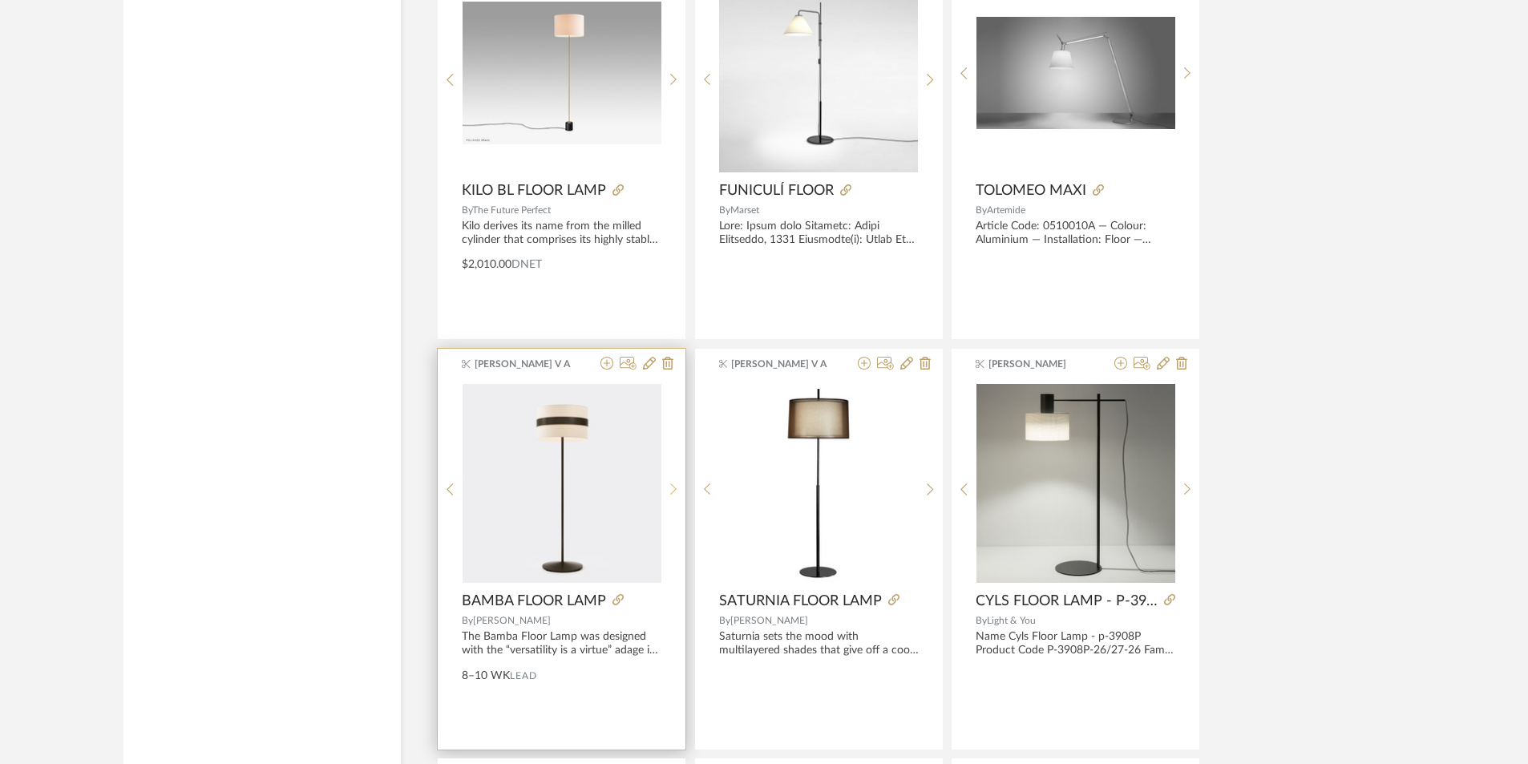
click at [673, 486] on icon at bounding box center [673, 490] width 7 height 14
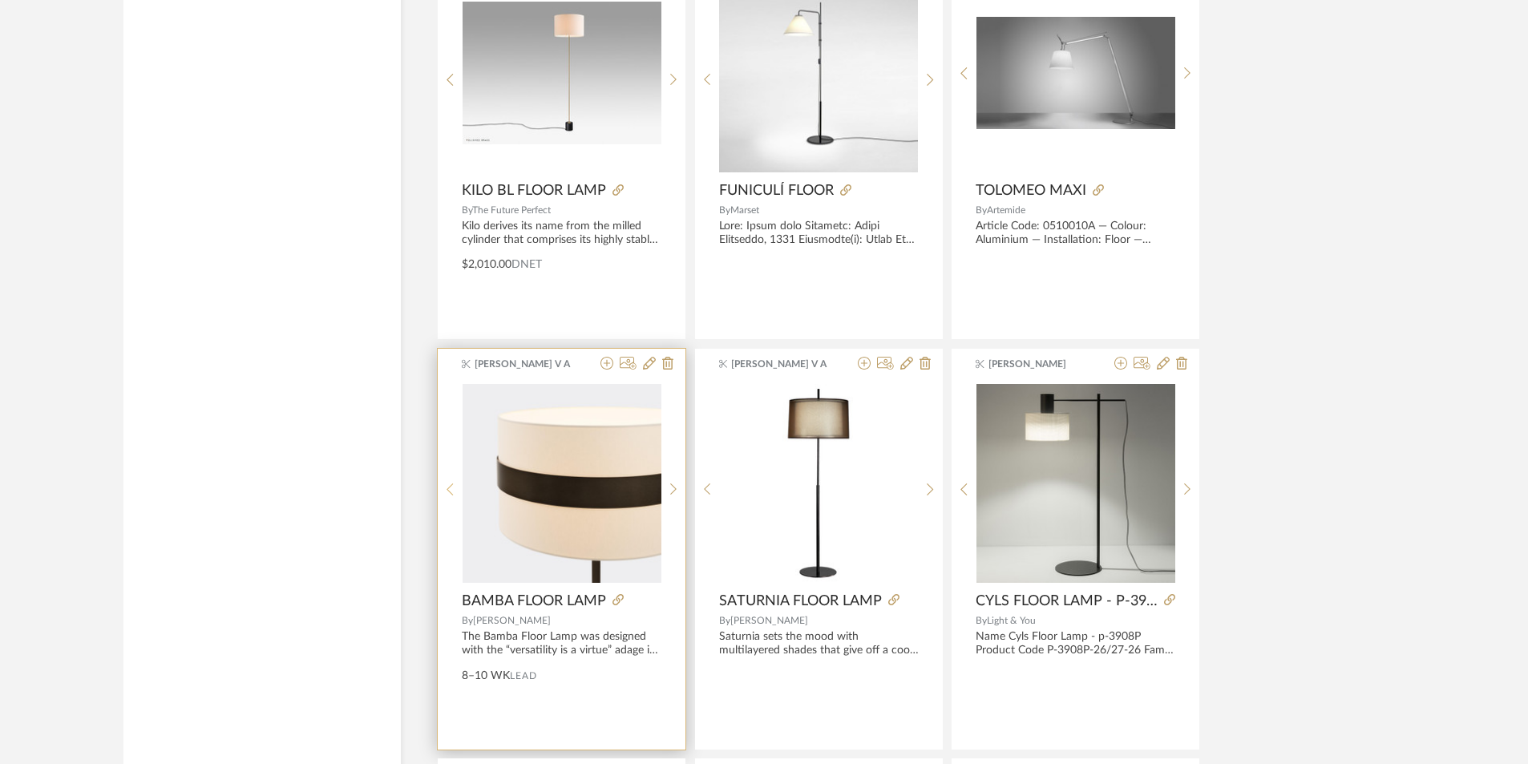
click at [454, 487] on sr-prev-btn at bounding box center [450, 490] width 25 height 14
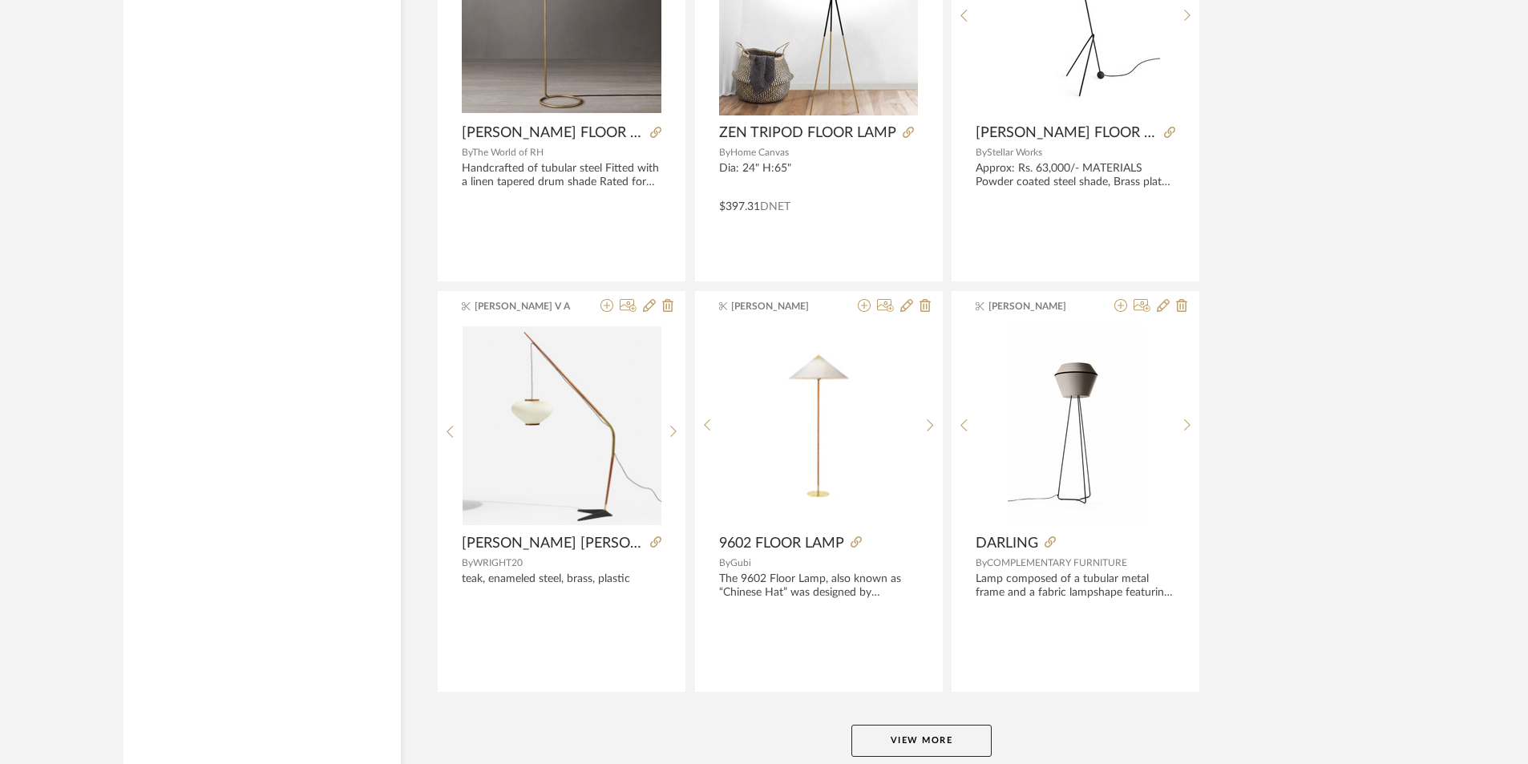
scroll to position [14522, 0]
